Goal: Task Accomplishment & Management: Use online tool/utility

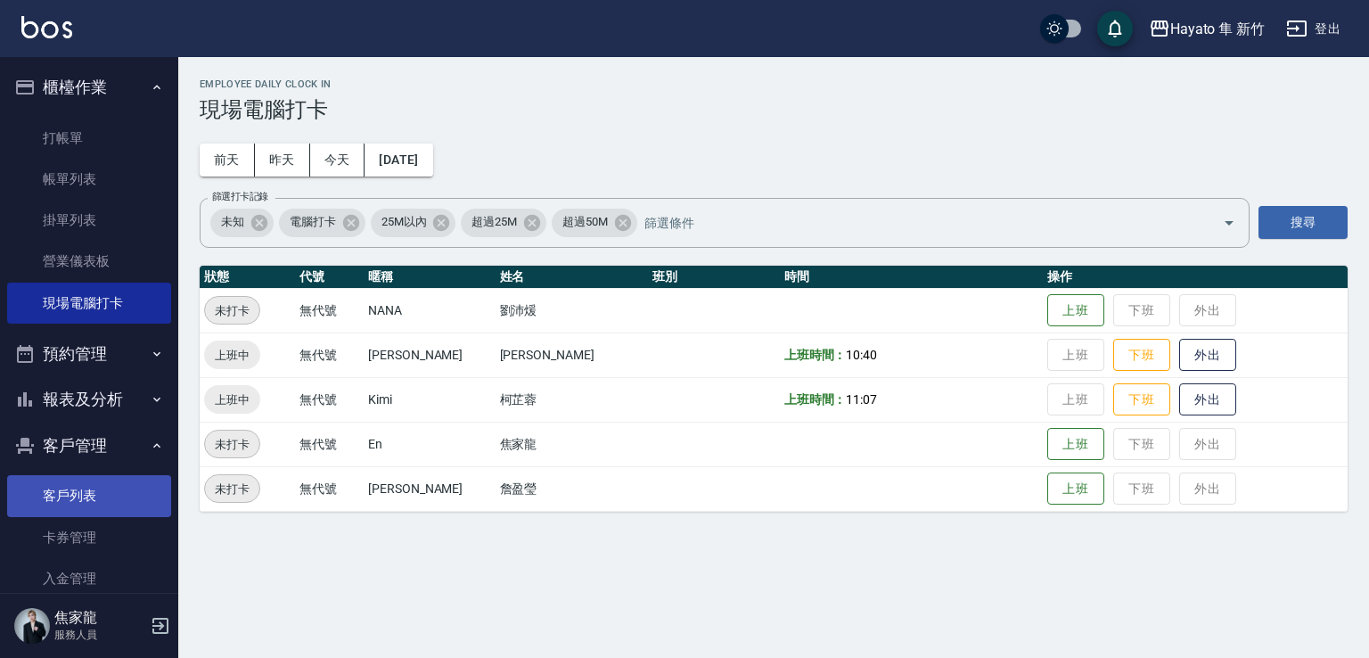
click at [89, 497] on link "客戶列表" at bounding box center [89, 495] width 164 height 41
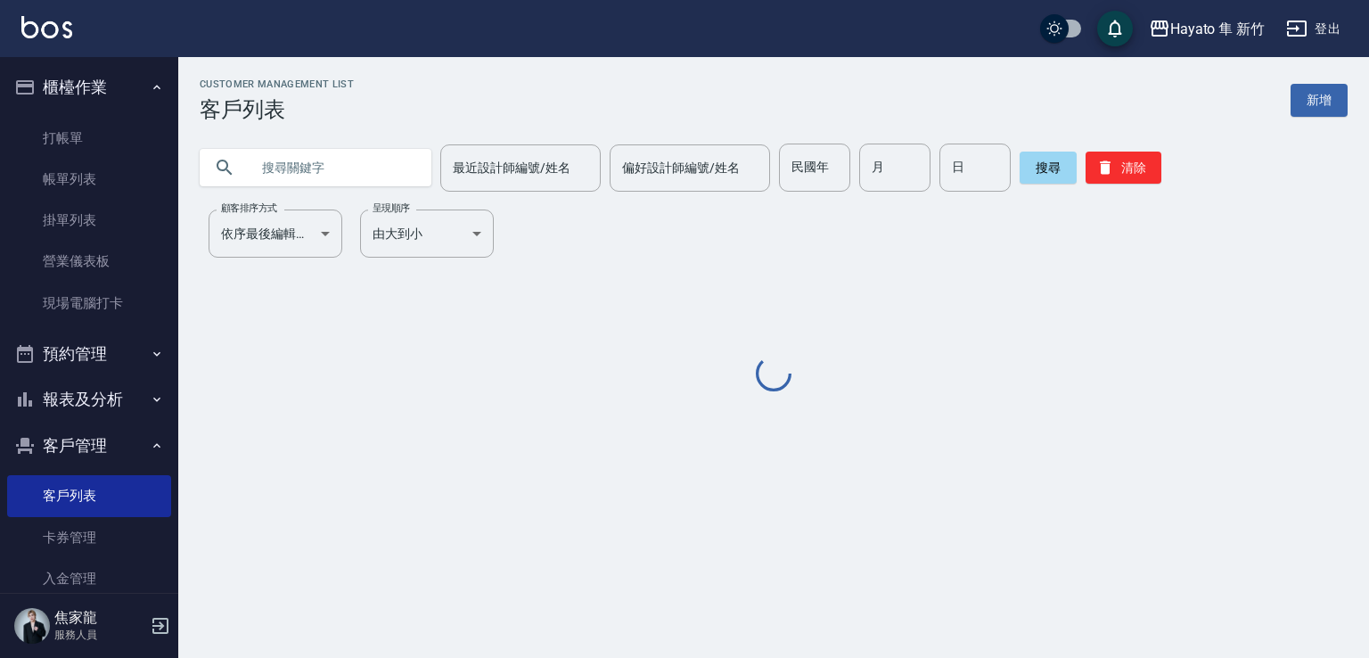
click at [365, 173] on input "text" at bounding box center [334, 168] width 168 height 48
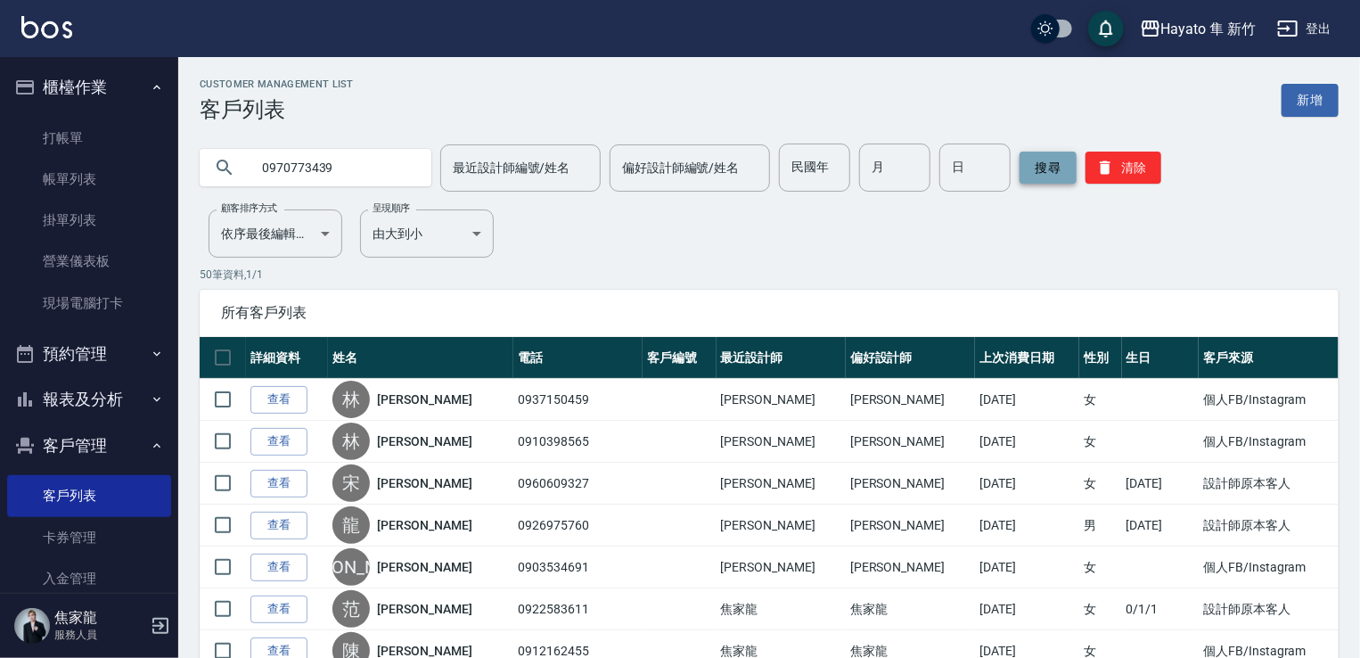
type input "0970773439"
click at [1058, 177] on button "搜尋" at bounding box center [1048, 168] width 57 height 32
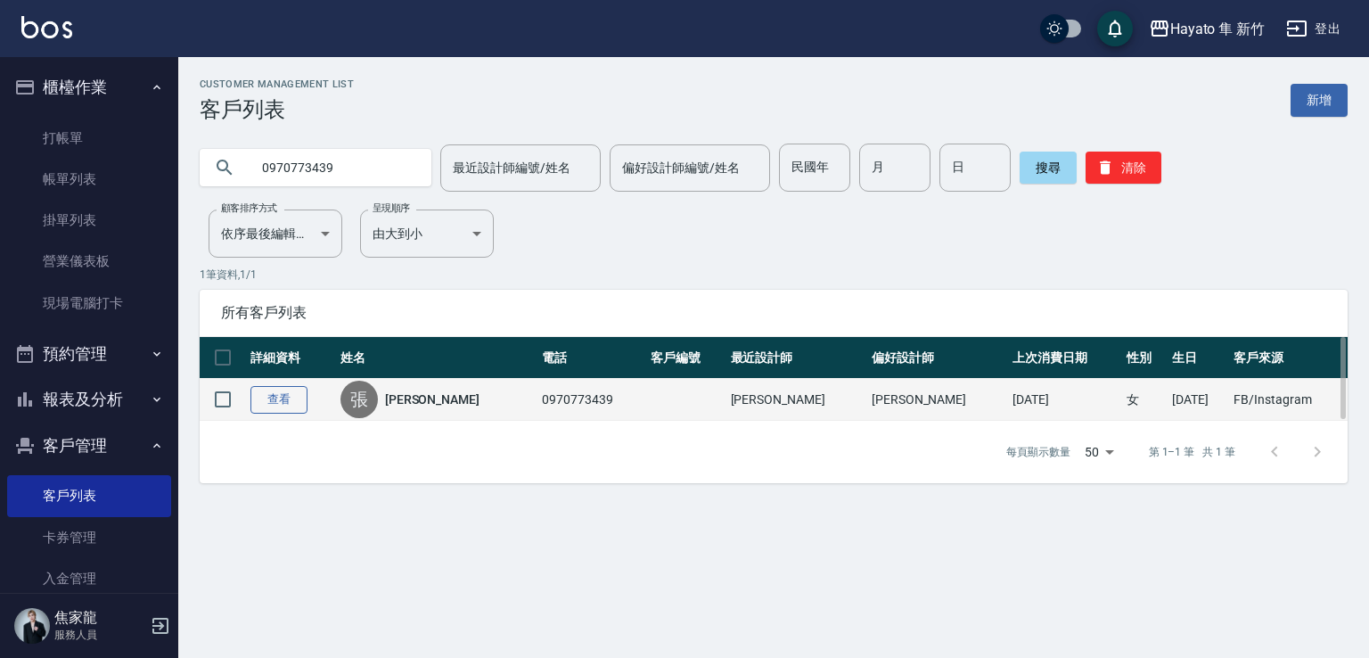
click at [275, 404] on link "查看" at bounding box center [279, 400] width 57 height 28
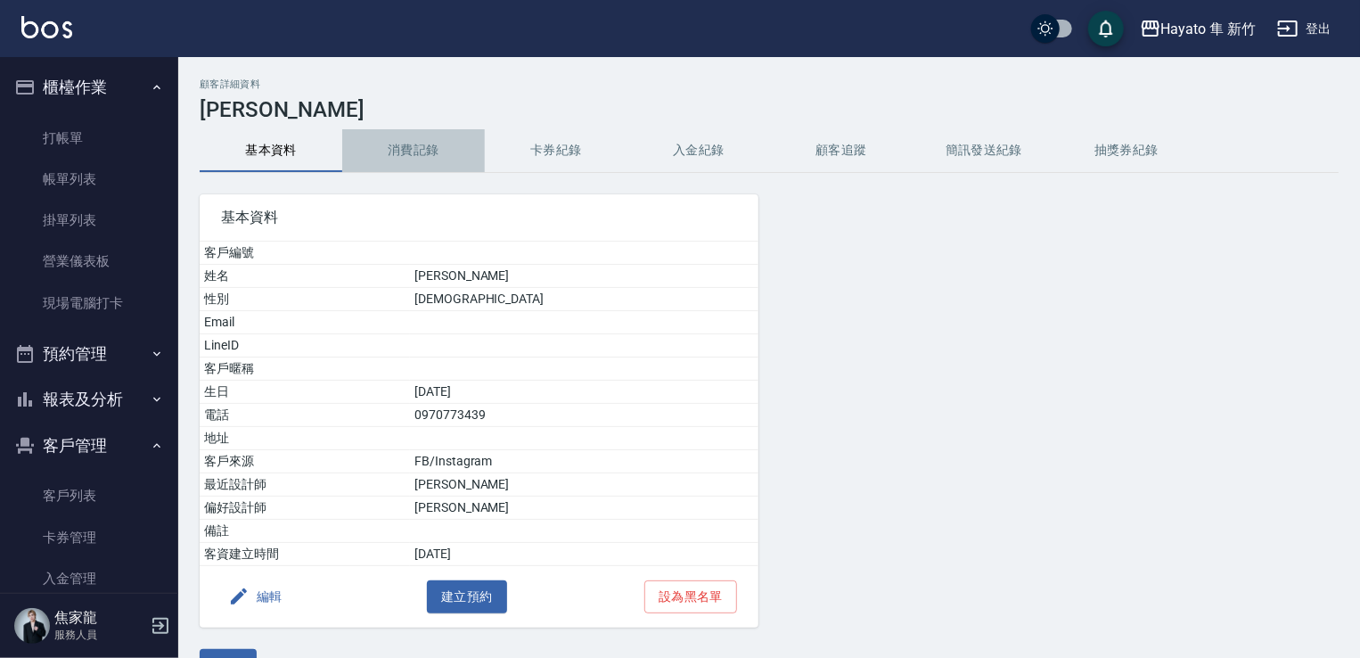
click at [411, 145] on button "消費記錄" at bounding box center [413, 150] width 143 height 43
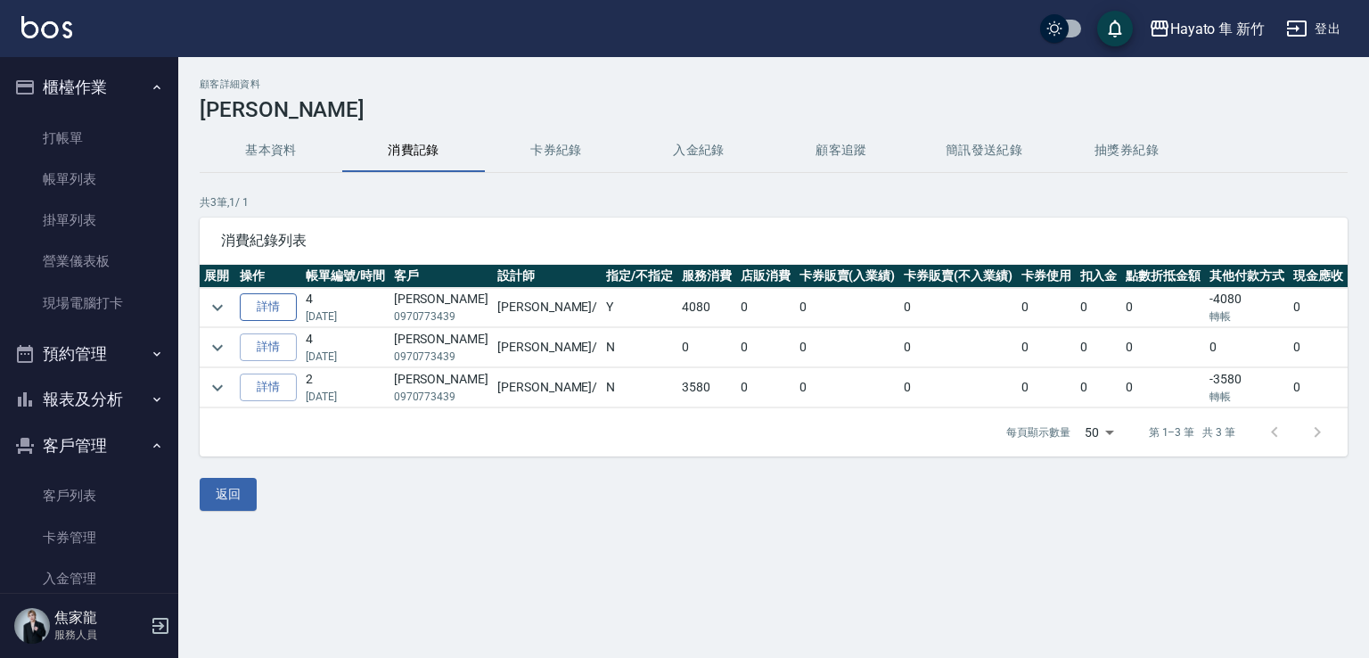
click at [275, 304] on link "詳情" at bounding box center [268, 307] width 57 height 28
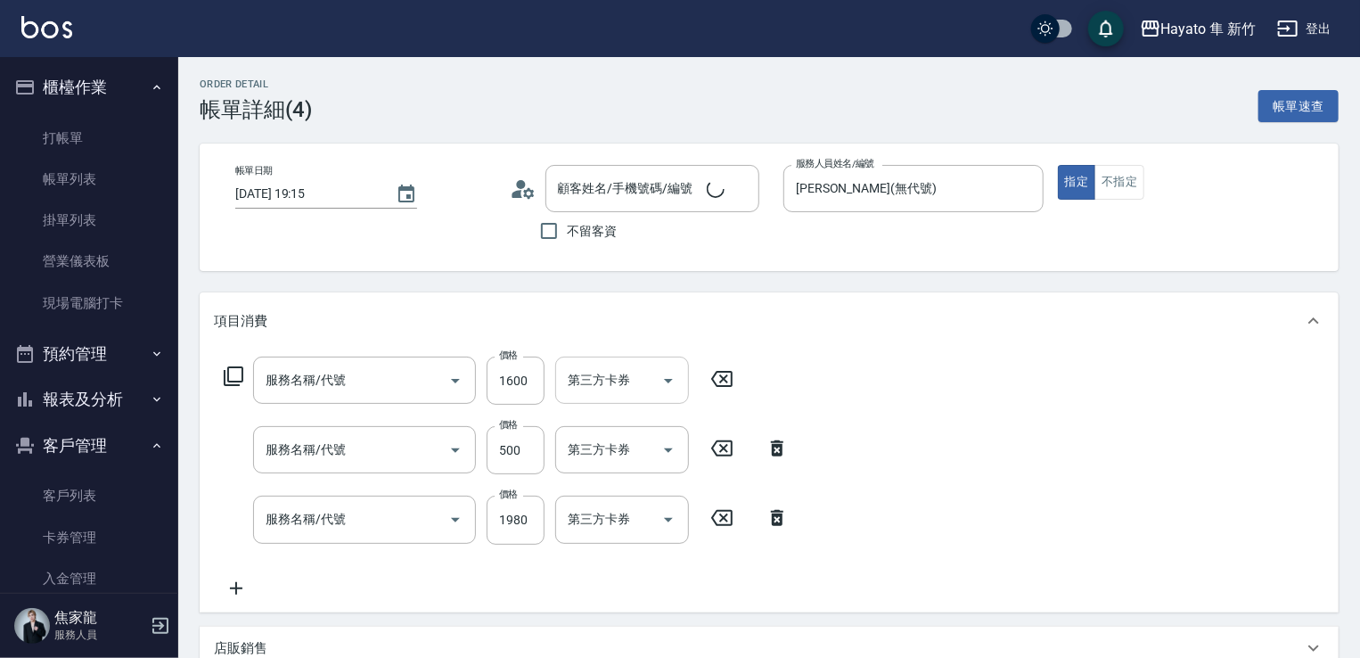
type input "[DATE] 19:15"
type input "[PERSON_NAME](無代號)"
type input "設計師原本客人"
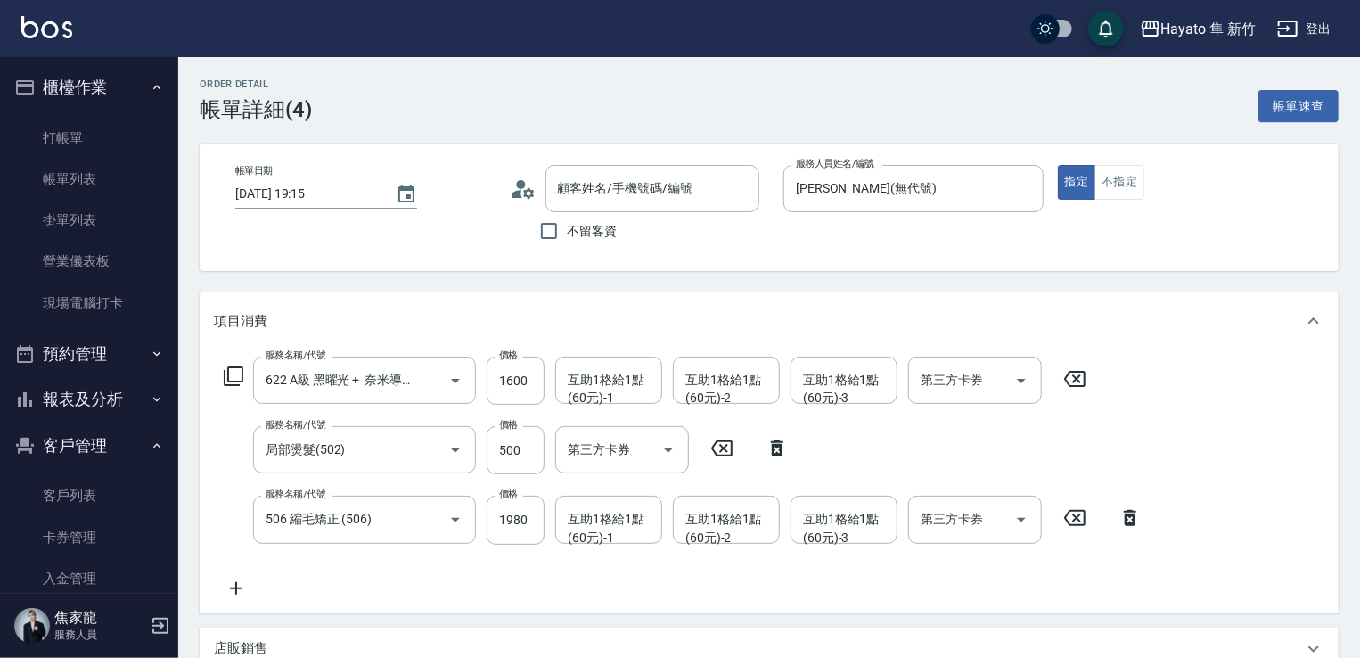
type input "622 A級 黑曜光 + 奈米導入(622)"
type input "局部燙髮(502)"
type input "506 縮毛矯正 (506)"
type input "[PERSON_NAME]/0970773439/"
